Goal: Navigation & Orientation: Find specific page/section

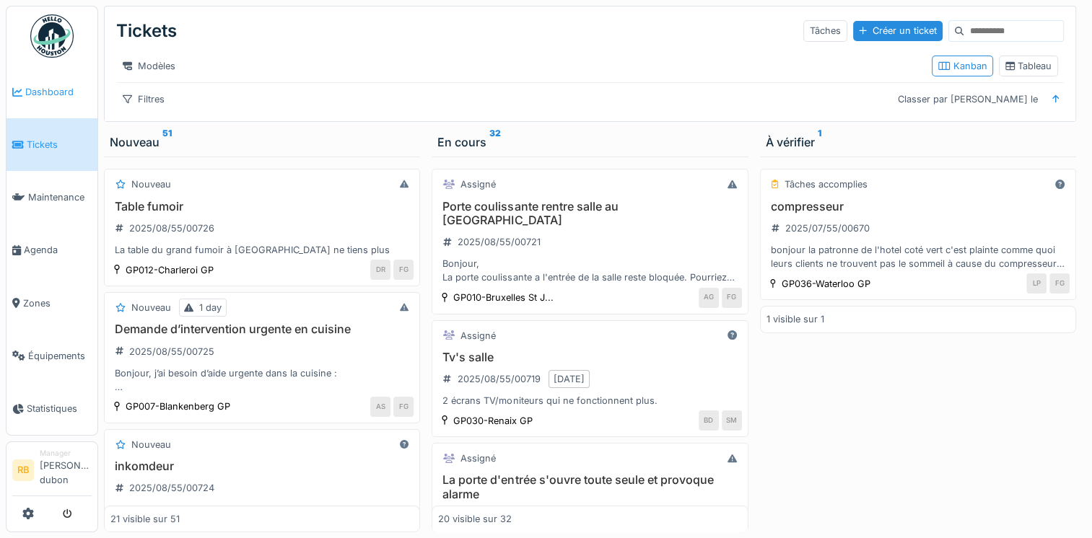
click at [64, 104] on link "Dashboard" at bounding box center [51, 92] width 91 height 53
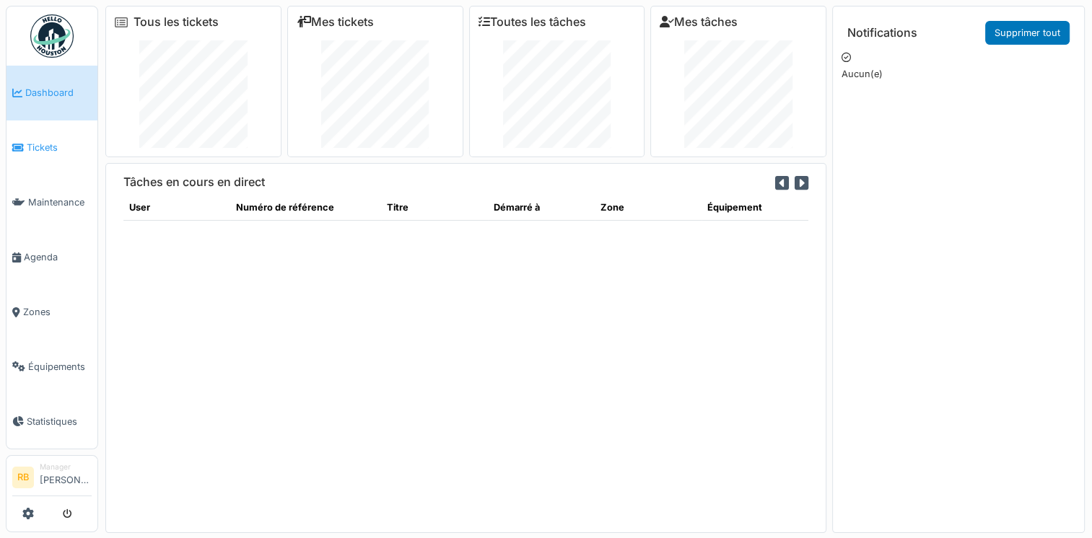
click at [42, 149] on span "Tickets" at bounding box center [59, 148] width 65 height 14
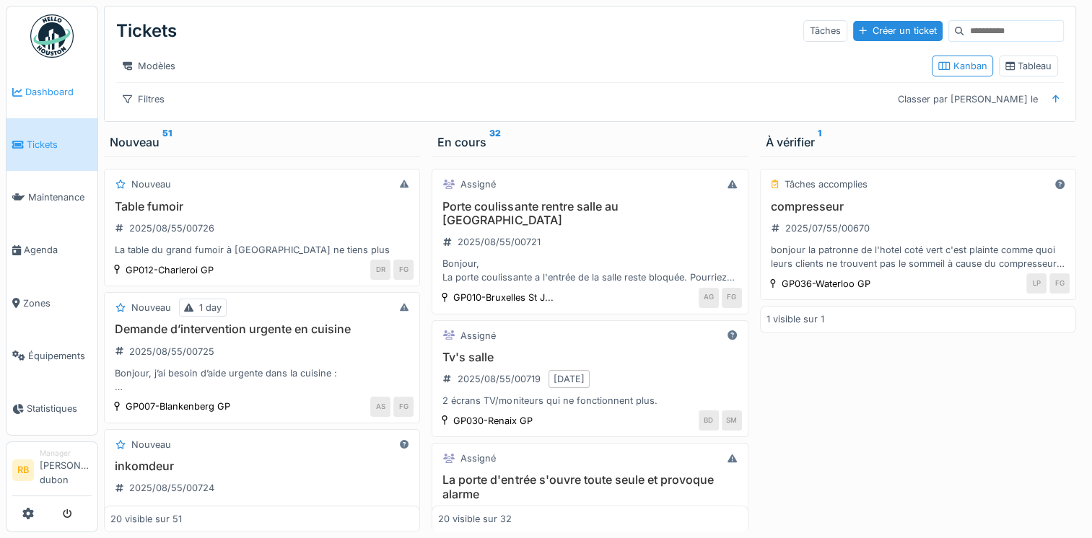
click at [55, 95] on span "Dashboard" at bounding box center [58, 92] width 66 height 14
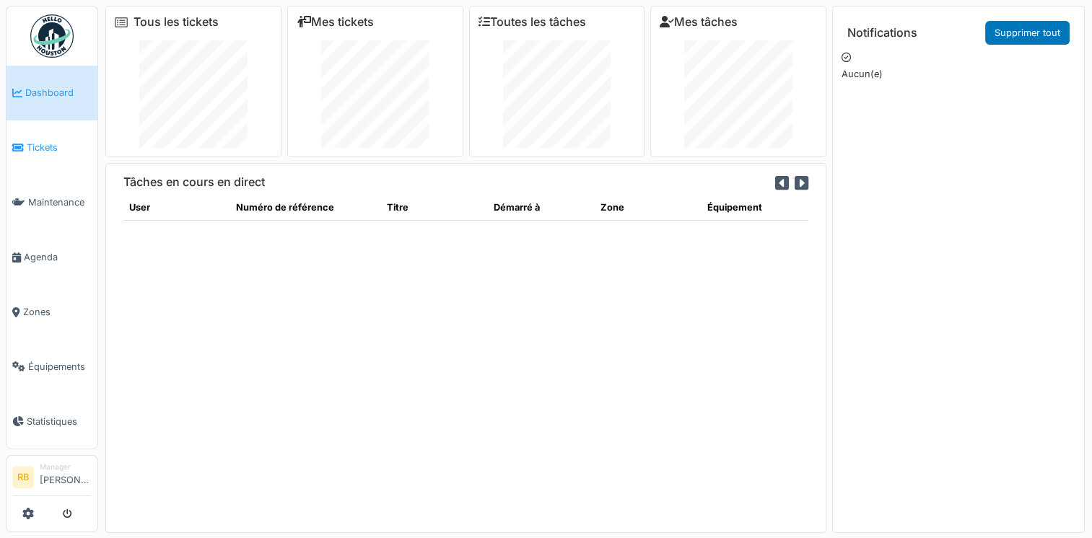
click at [61, 126] on link "Tickets" at bounding box center [51, 147] width 91 height 55
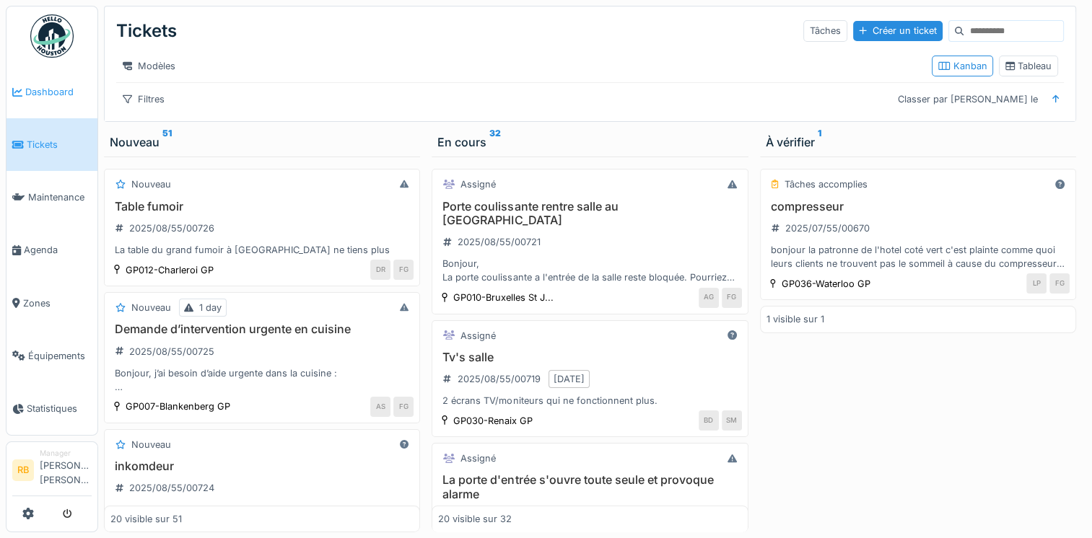
click at [48, 90] on span "Dashboard" at bounding box center [58, 92] width 66 height 14
